Goal: Book appointment/travel/reservation

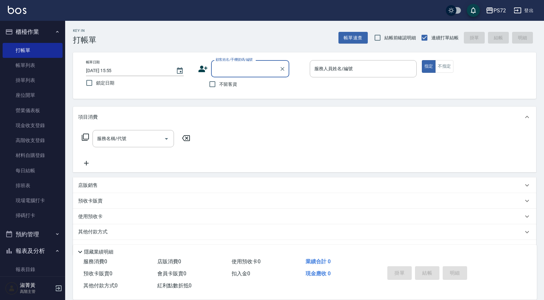
click at [269, 69] on input "顧客姓名/手機號碼/編號" at bounding box center [245, 68] width 63 height 11
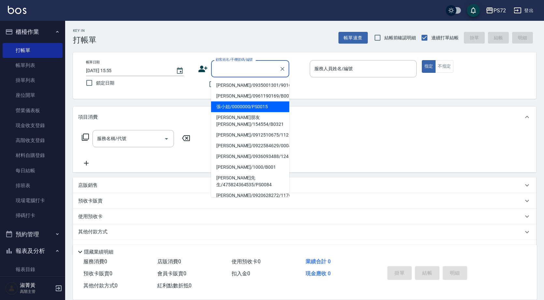
click at [264, 110] on li "張小姐/0000000/PS0015" at bounding box center [250, 107] width 78 height 11
type input "張小姐/0000000/PS0015"
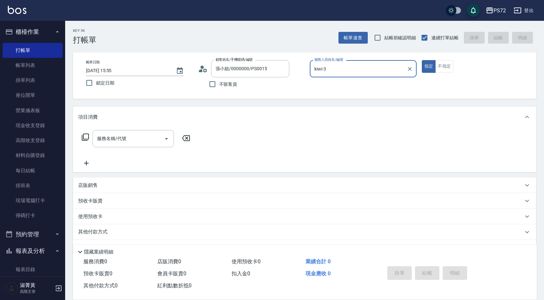
click at [386, 72] on input "kiwi-3" at bounding box center [358, 68] width 91 height 11
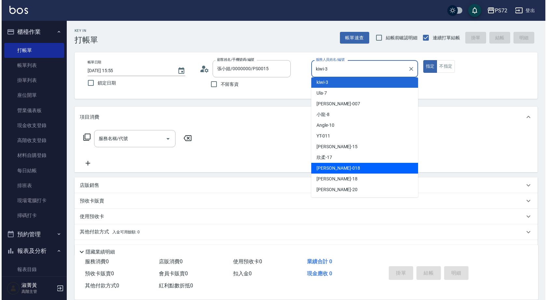
scroll to position [35, 0]
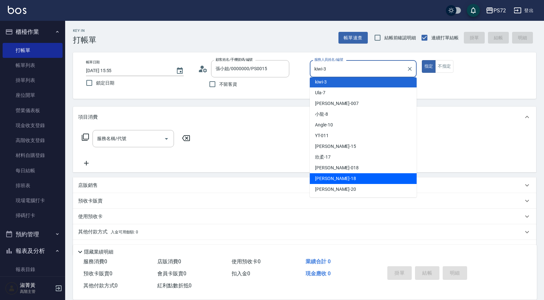
click at [340, 178] on div "[PERSON_NAME] -18" at bounding box center [363, 179] width 107 height 11
type input "[PERSON_NAME]-18"
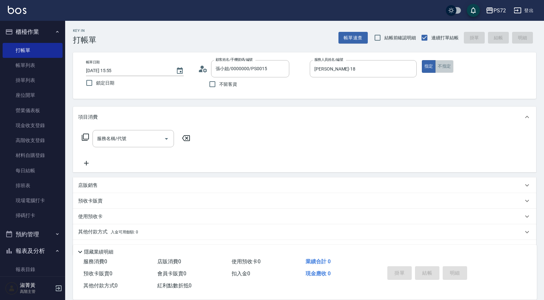
click at [446, 66] on button "不指定" at bounding box center [444, 66] width 18 height 13
click at [132, 142] on input "服務名稱/代號" at bounding box center [128, 138] width 66 height 11
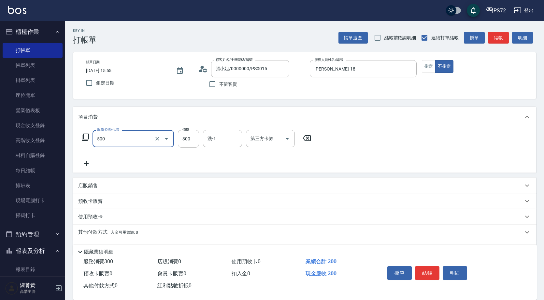
type input "洗髮(A級)(500)"
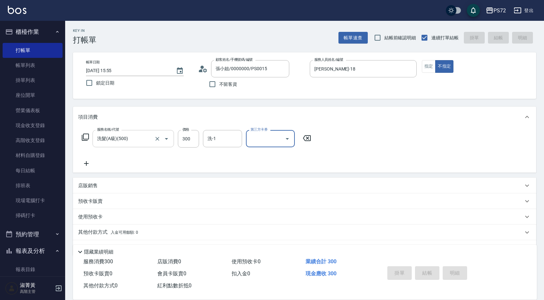
type input "[DATE] 17:30"
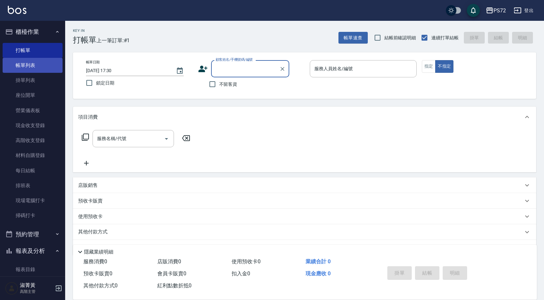
click at [46, 66] on link "帳單列表" at bounding box center [33, 65] width 60 height 15
